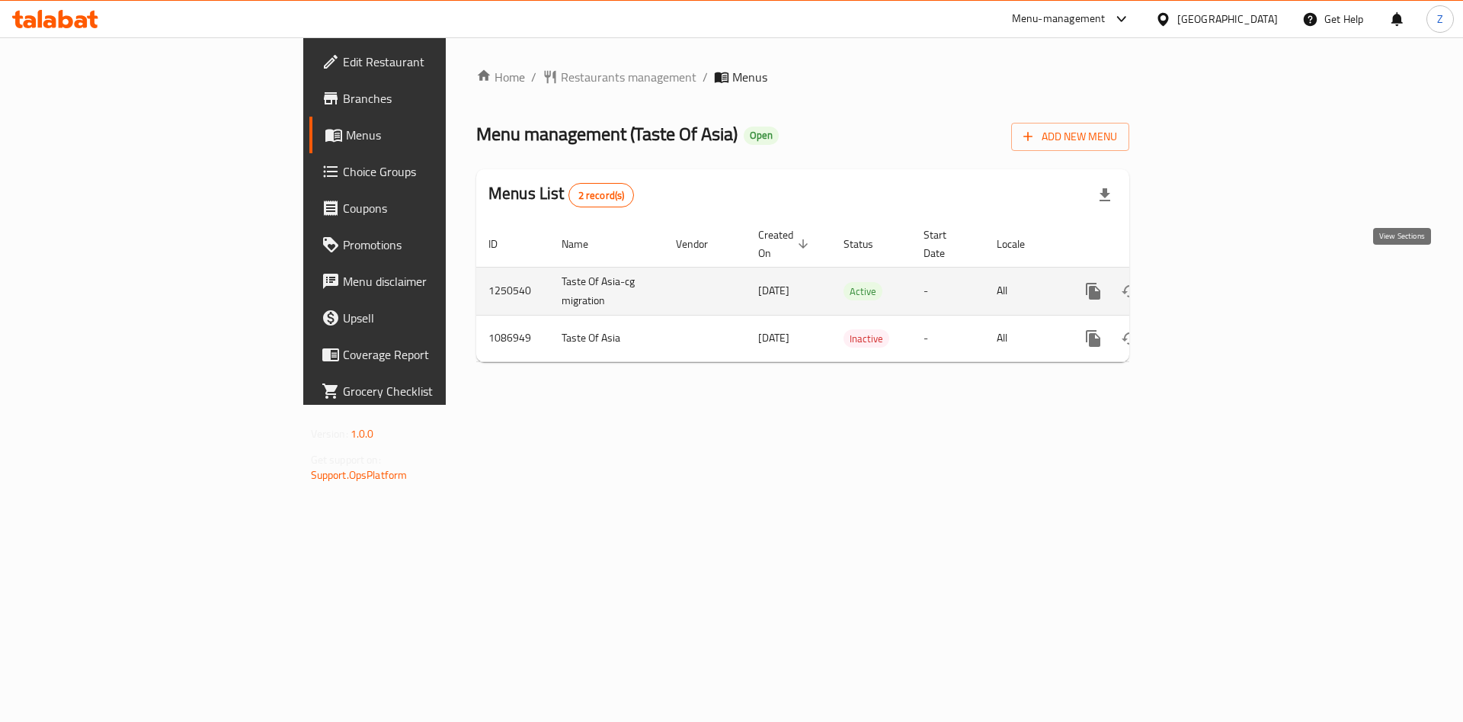
click at [1222, 273] on link "enhanced table" at bounding box center [1203, 291] width 37 height 37
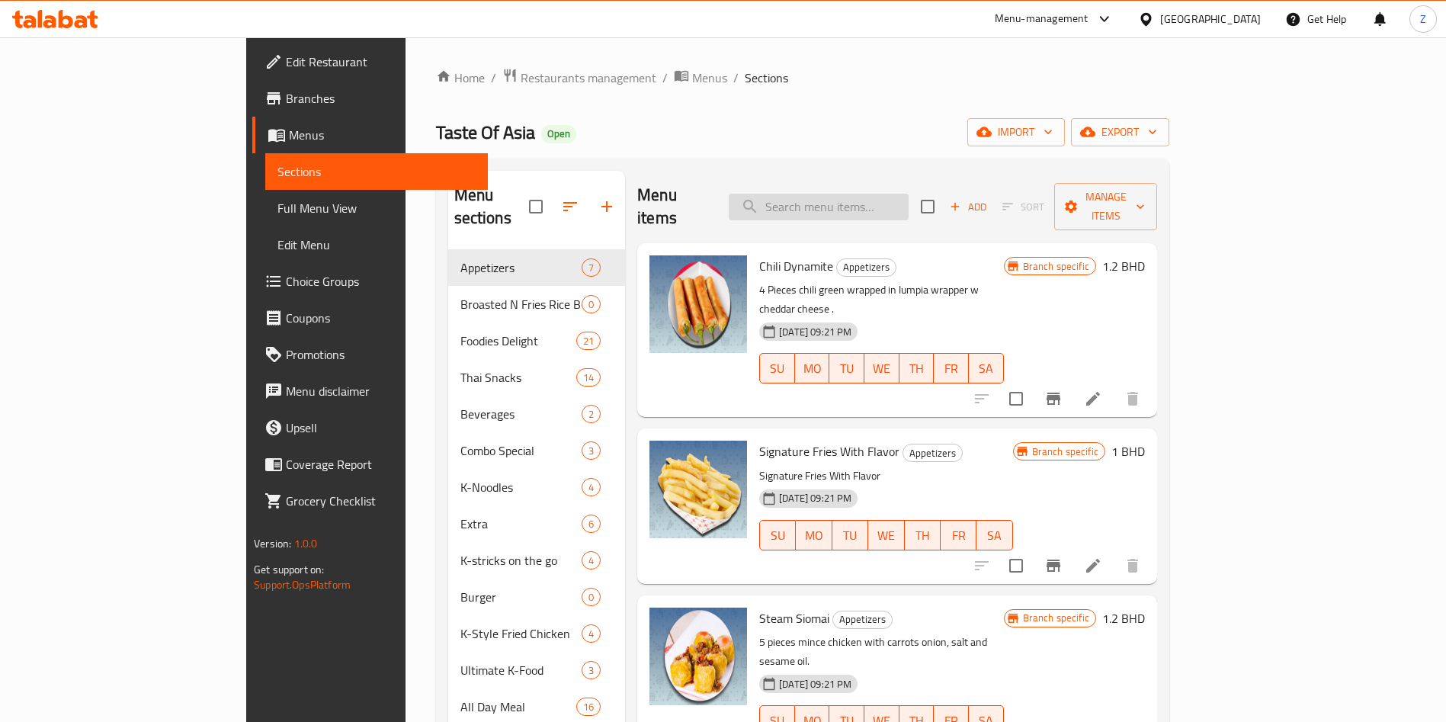
click at [903, 200] on input "search" at bounding box center [819, 207] width 180 height 27
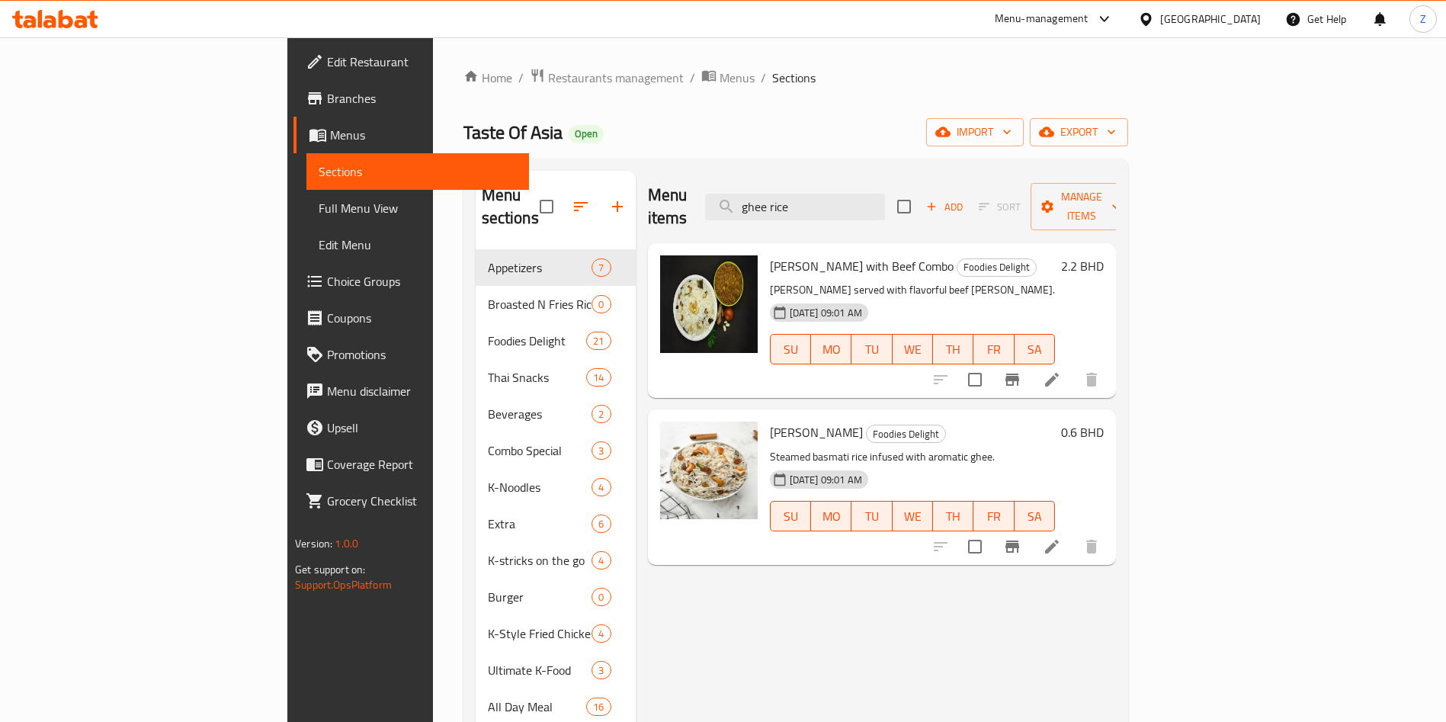
type input "ghee rice"
click at [1104, 422] on h6 "0.6 BHD" at bounding box center [1082, 432] width 43 height 21
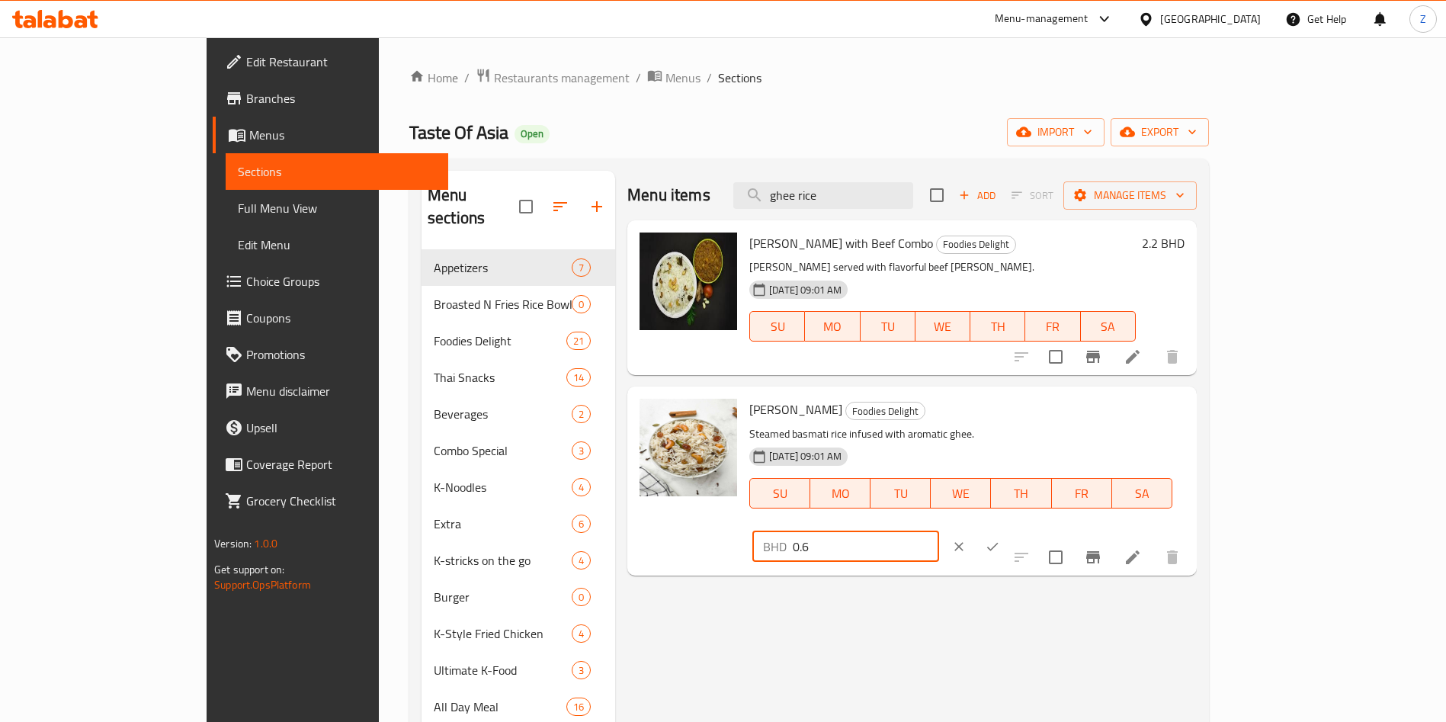
click at [939, 531] on input "0.6" at bounding box center [866, 546] width 146 height 30
type input "0.9"
drag, startPoint x: 1360, startPoint y: 413, endPoint x: 1361, endPoint y: 431, distance: 17.6
click at [1000, 539] on icon "ok" at bounding box center [992, 546] width 15 height 15
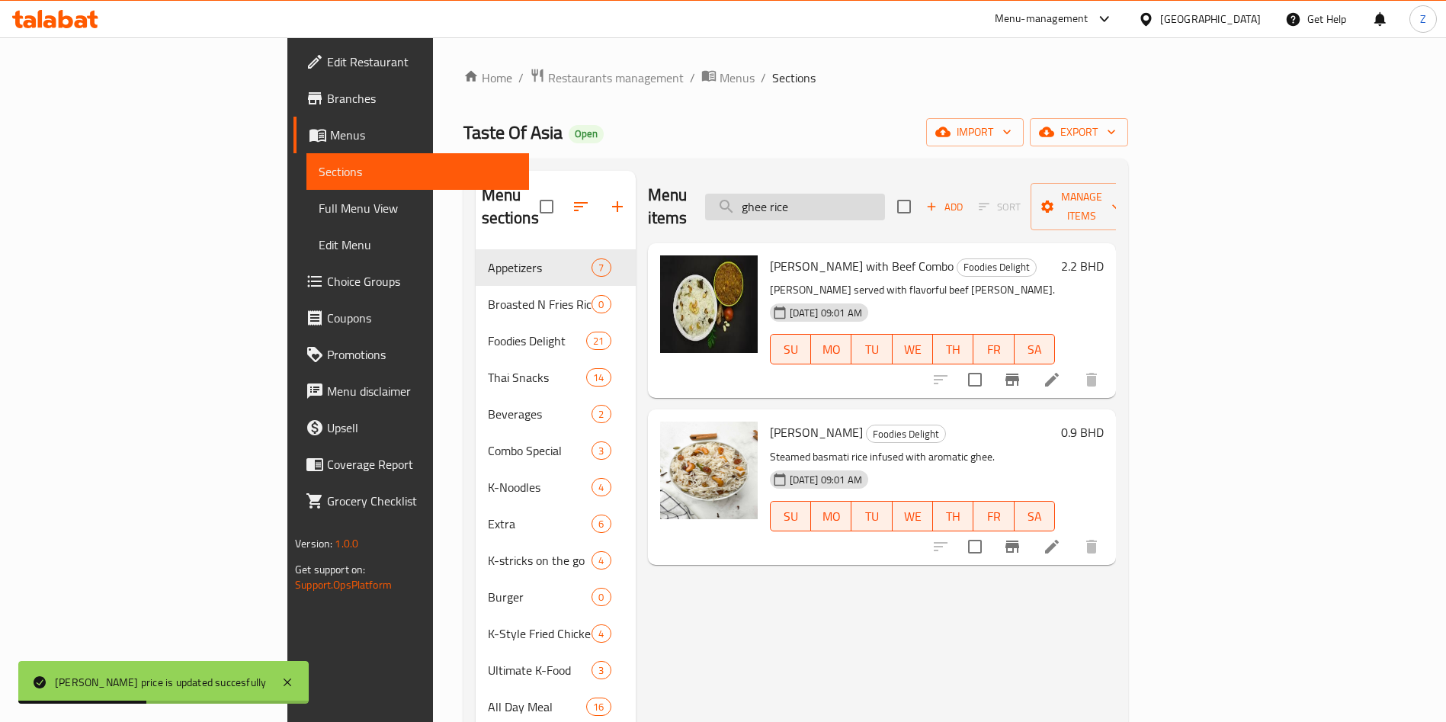
click at [885, 198] on input "ghee rice" at bounding box center [795, 207] width 180 height 27
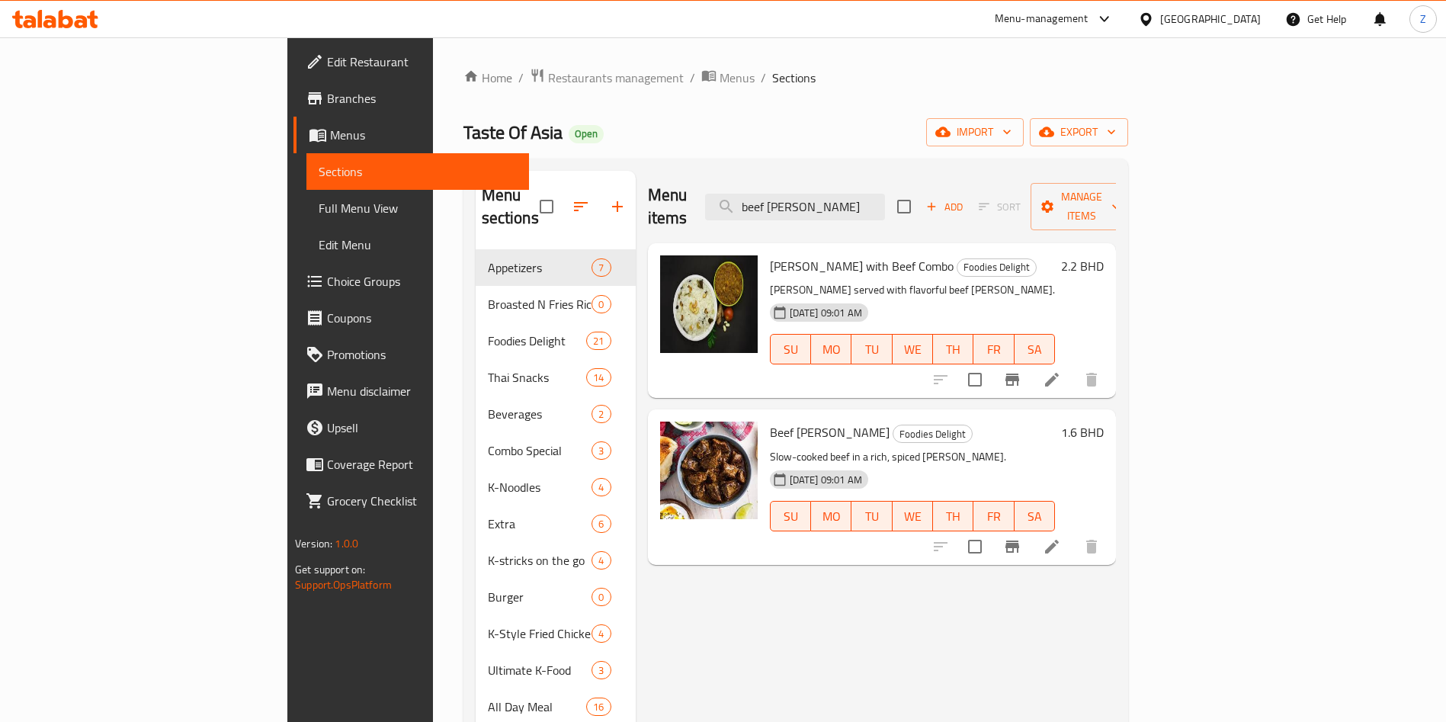
type input "beef [PERSON_NAME]"
click at [1104, 422] on h6 "1.6 BHD" at bounding box center [1082, 432] width 43 height 21
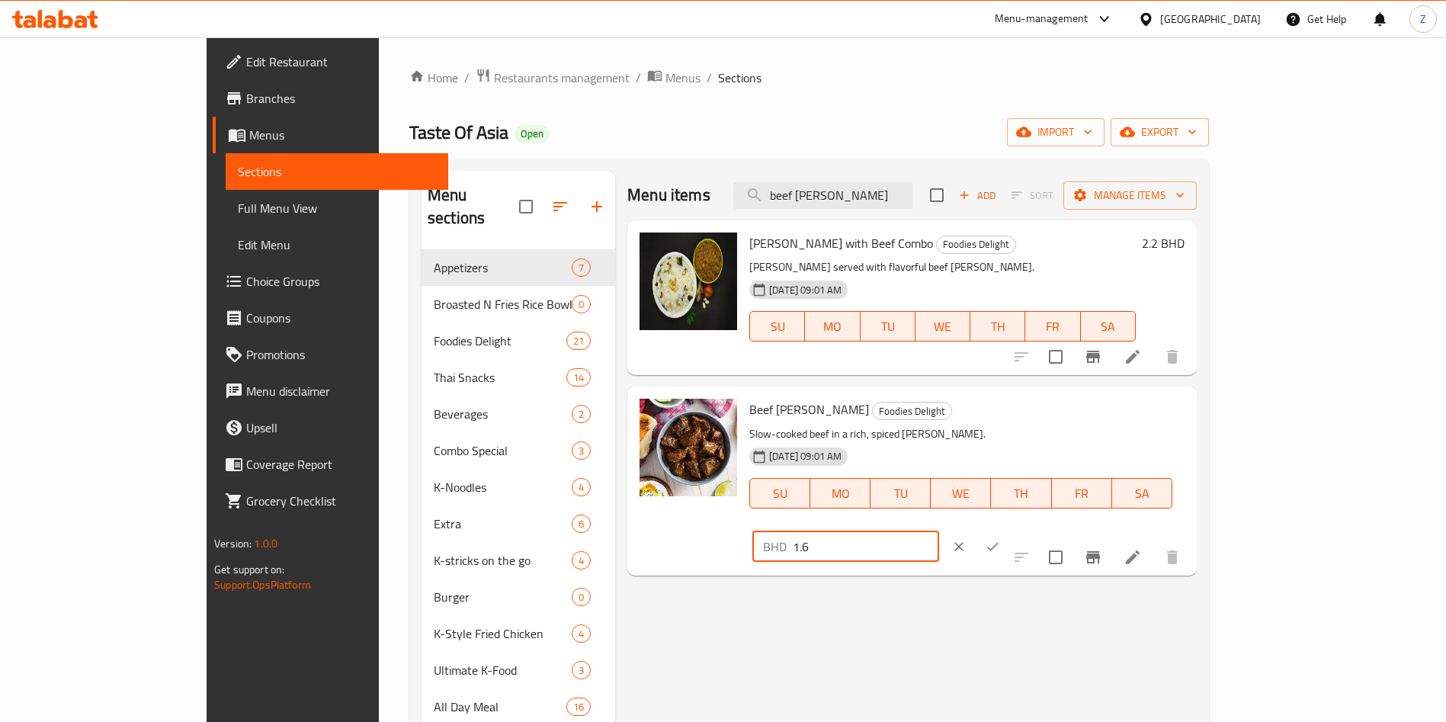
drag, startPoint x: 1223, startPoint y: 405, endPoint x: 1069, endPoint y: 409, distance: 154.0
click at [1099, 409] on div "Beef [PERSON_NAME] Foodies Delight Slow-cooked beef in a rich, spiced [PERSON_N…" at bounding box center [966, 481] width 447 height 176
type input "2.2"
drag, startPoint x: 1359, startPoint y: 415, endPoint x: 1374, endPoint y: 431, distance: 21.6
click at [1000, 539] on icon "ok" at bounding box center [992, 546] width 15 height 15
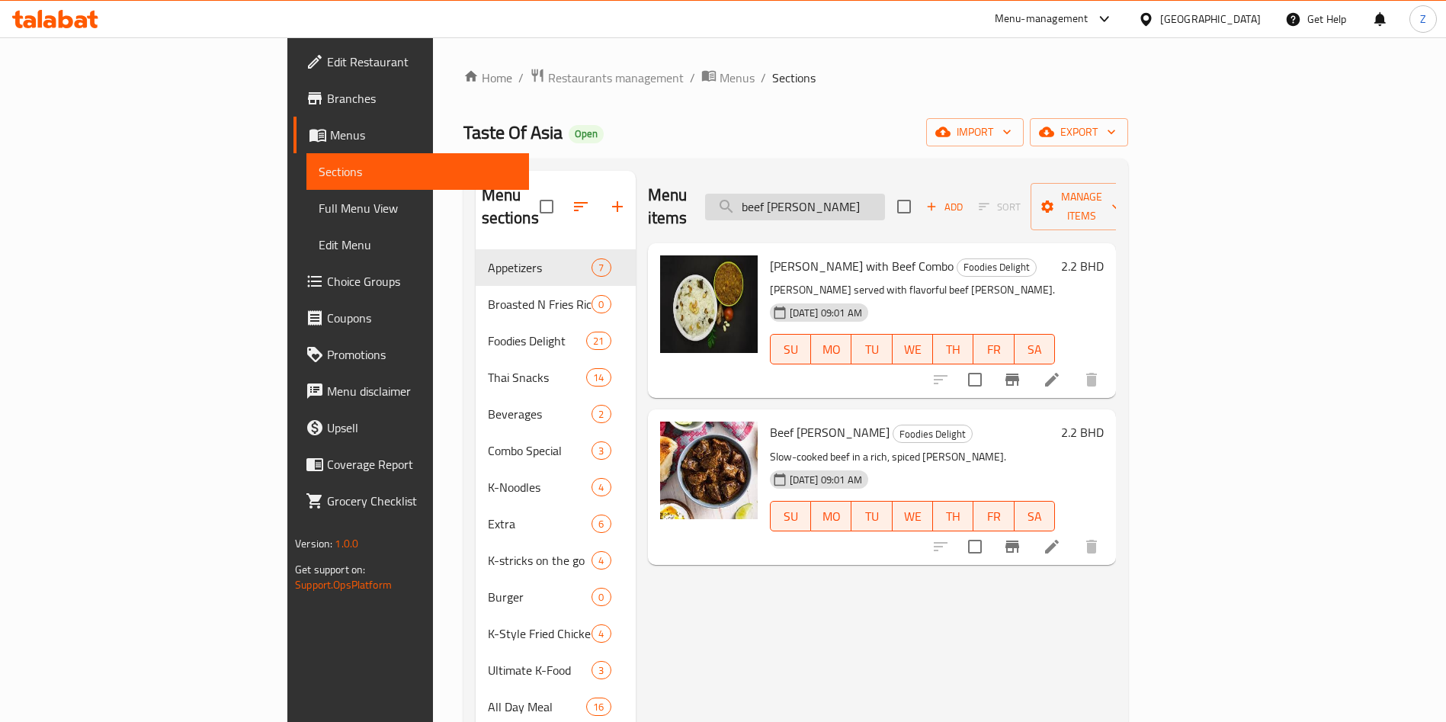
drag, startPoint x: 938, startPoint y: 196, endPoint x: 847, endPoint y: 188, distance: 91.1
click at [847, 194] on input "beef [PERSON_NAME]" at bounding box center [795, 207] width 180 height 27
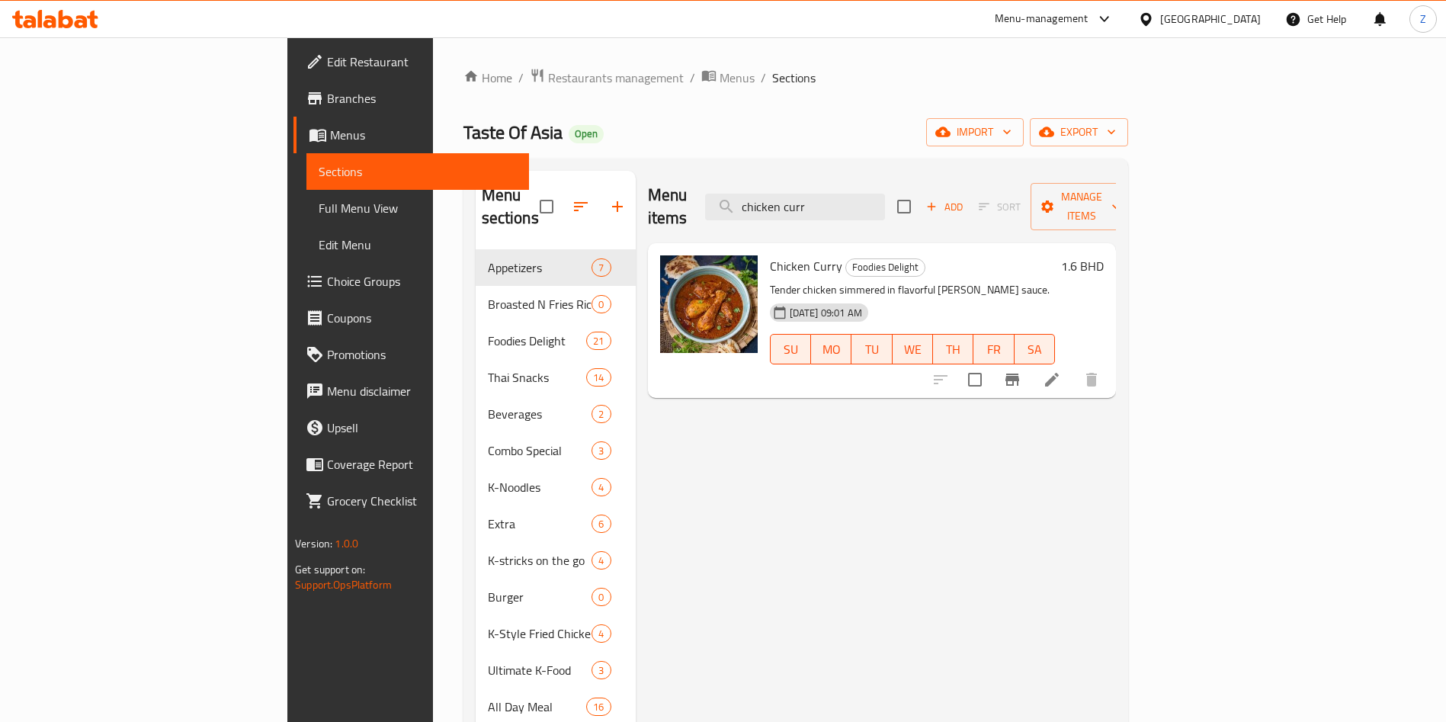
type input "chicken curr"
click at [1104, 255] on h6 "1.6 BHD" at bounding box center [1082, 265] width 43 height 21
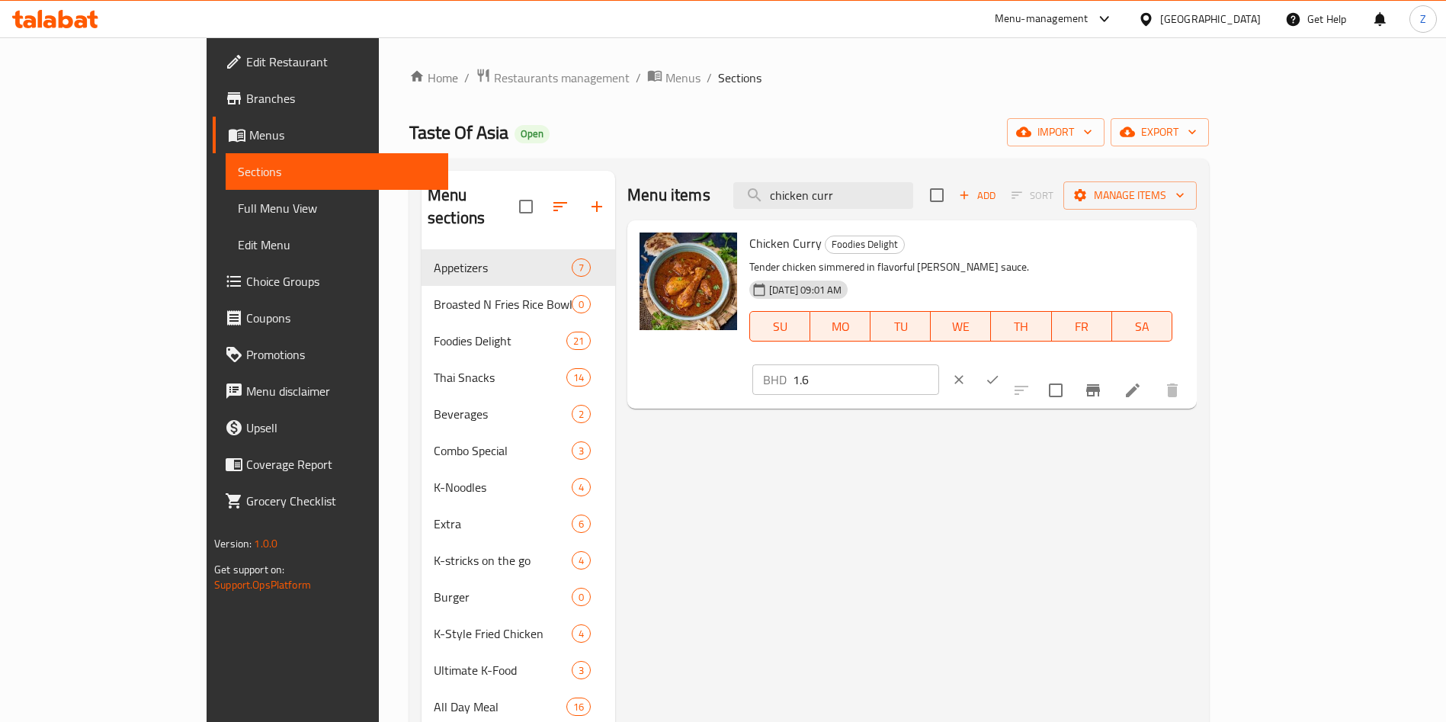
drag, startPoint x: 1235, startPoint y: 247, endPoint x: 1034, endPoint y: 241, distance: 200.6
click at [1050, 243] on div "Chicken [PERSON_NAME] Foodies Delight Tender chicken simmered in flavorful [PER…" at bounding box center [966, 314] width 447 height 176
type input "2.2"
click at [1009, 363] on button "ok" at bounding box center [993, 380] width 34 height 34
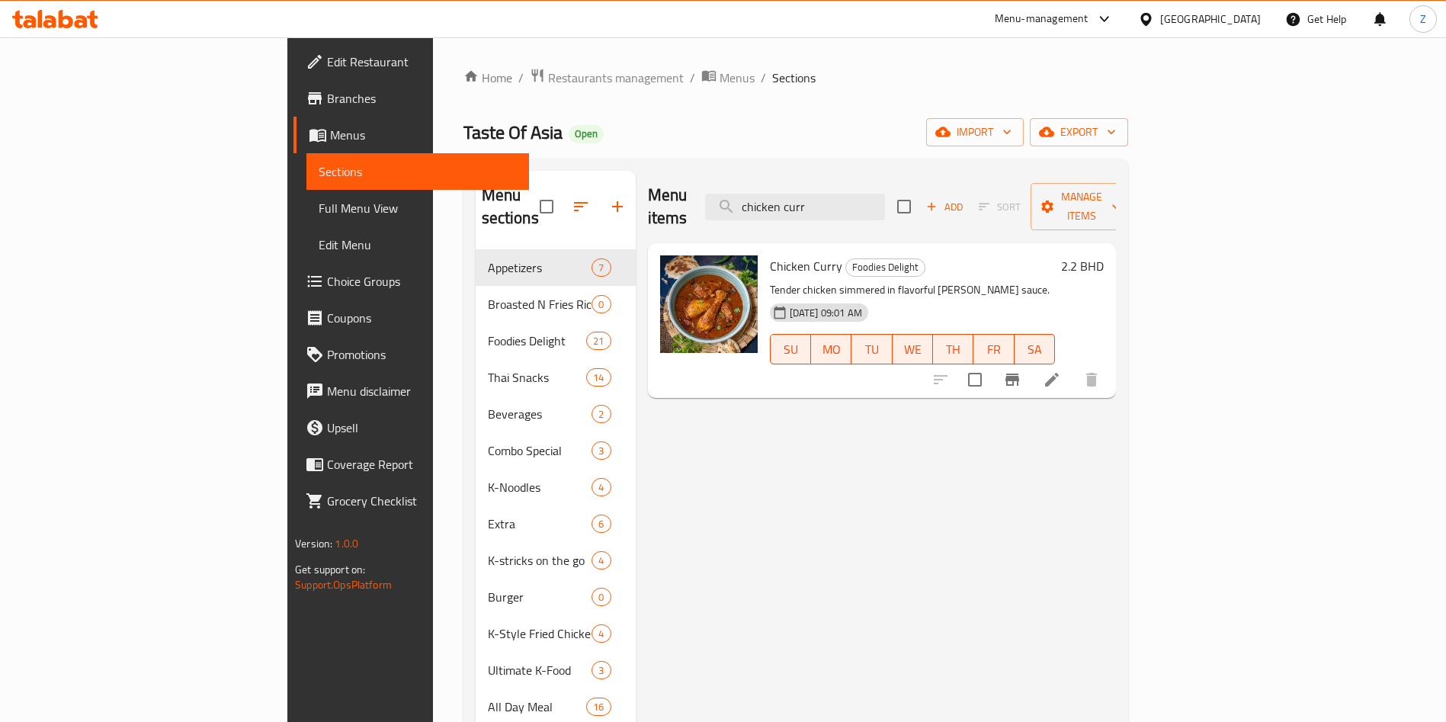
click at [1091, 581] on div "Menu items chicken curr Add Sort Manage items Chicken [PERSON_NAME] Foodies Del…" at bounding box center [876, 542] width 480 height 743
click at [548, 75] on span "Restaurants management" at bounding box center [616, 78] width 136 height 18
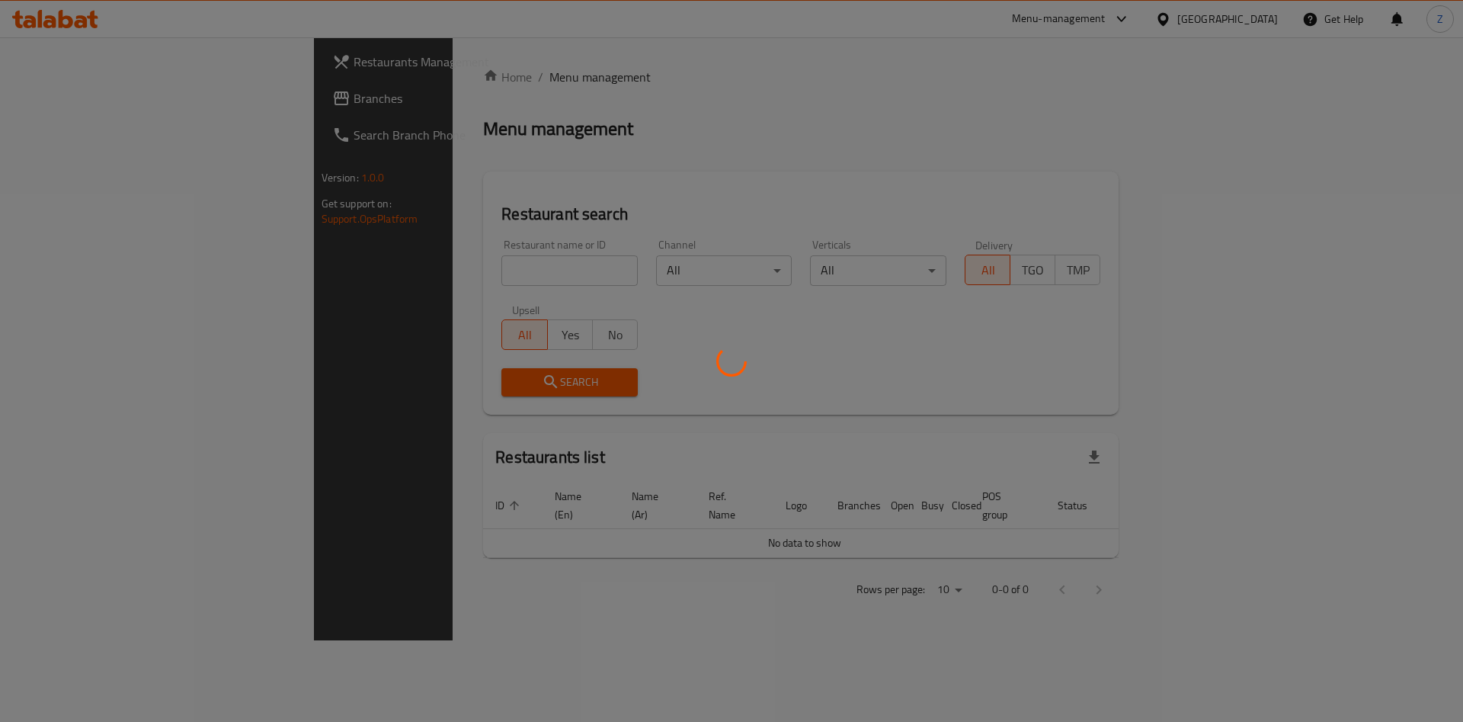
click at [398, 266] on div at bounding box center [731, 361] width 1463 height 722
